Goal: Task Accomplishment & Management: Manage account settings

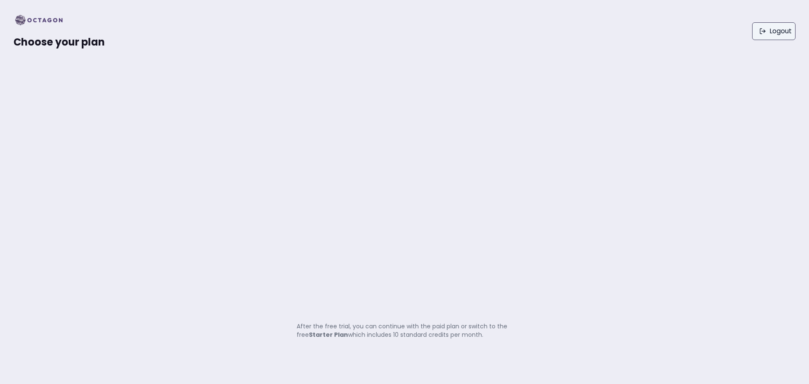
click at [753, 32] on link "Logout" at bounding box center [774, 31] width 43 height 18
